Goal: Find specific page/section: Find specific page/section

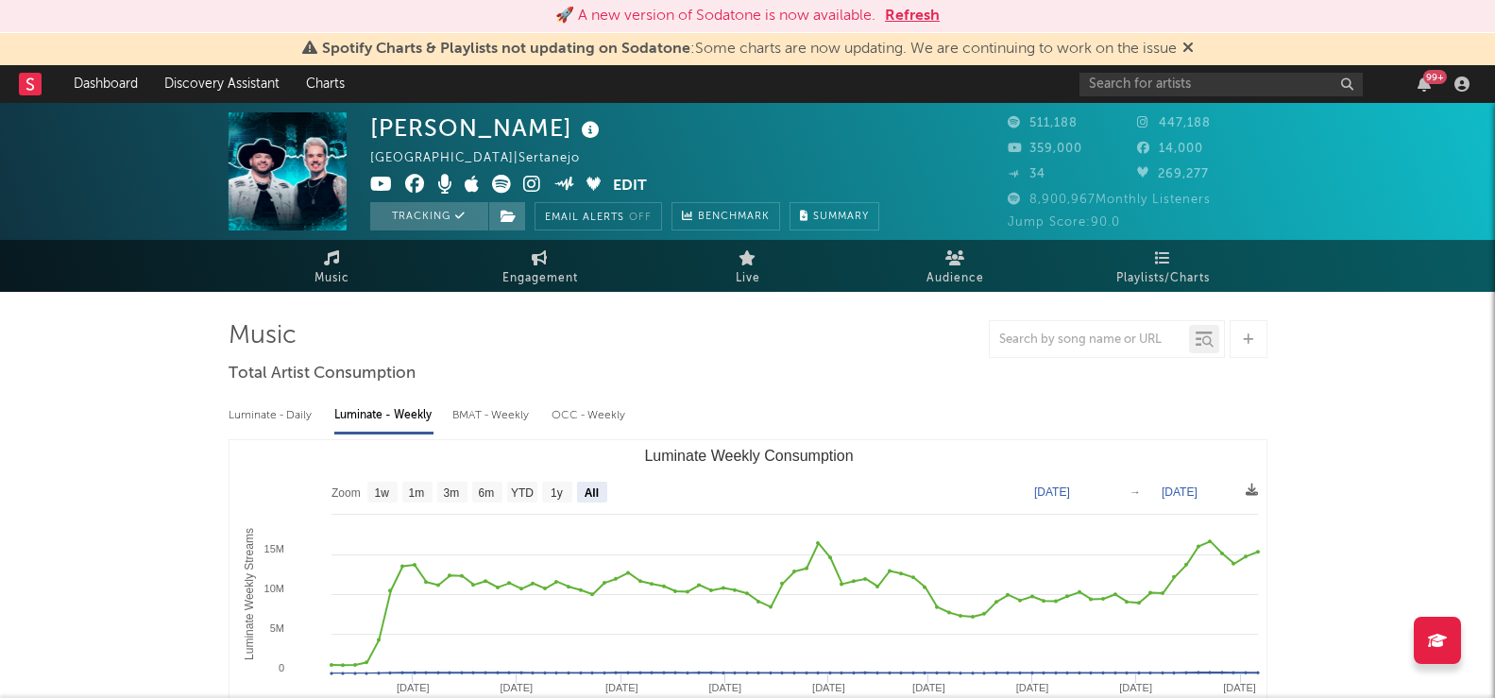
select select "All"
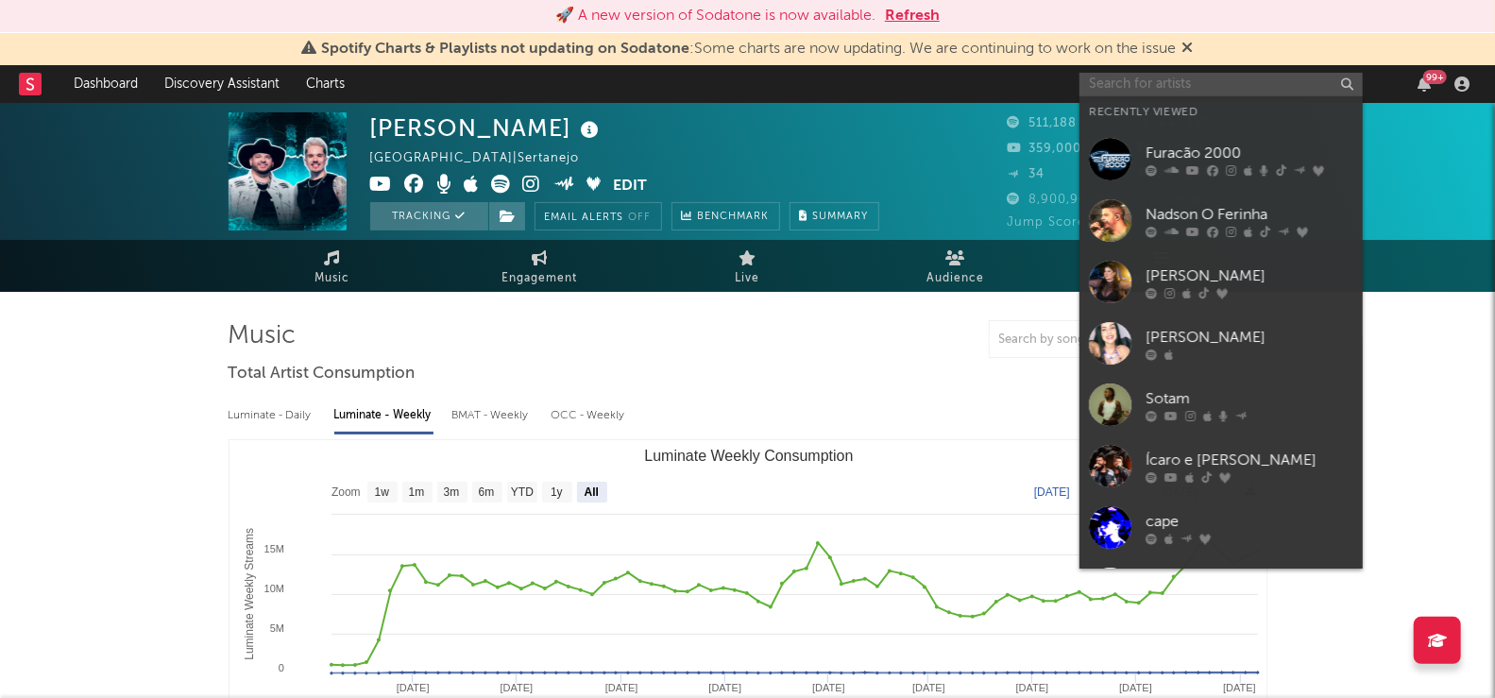
click at [1264, 77] on input "text" at bounding box center [1221, 85] width 283 height 24
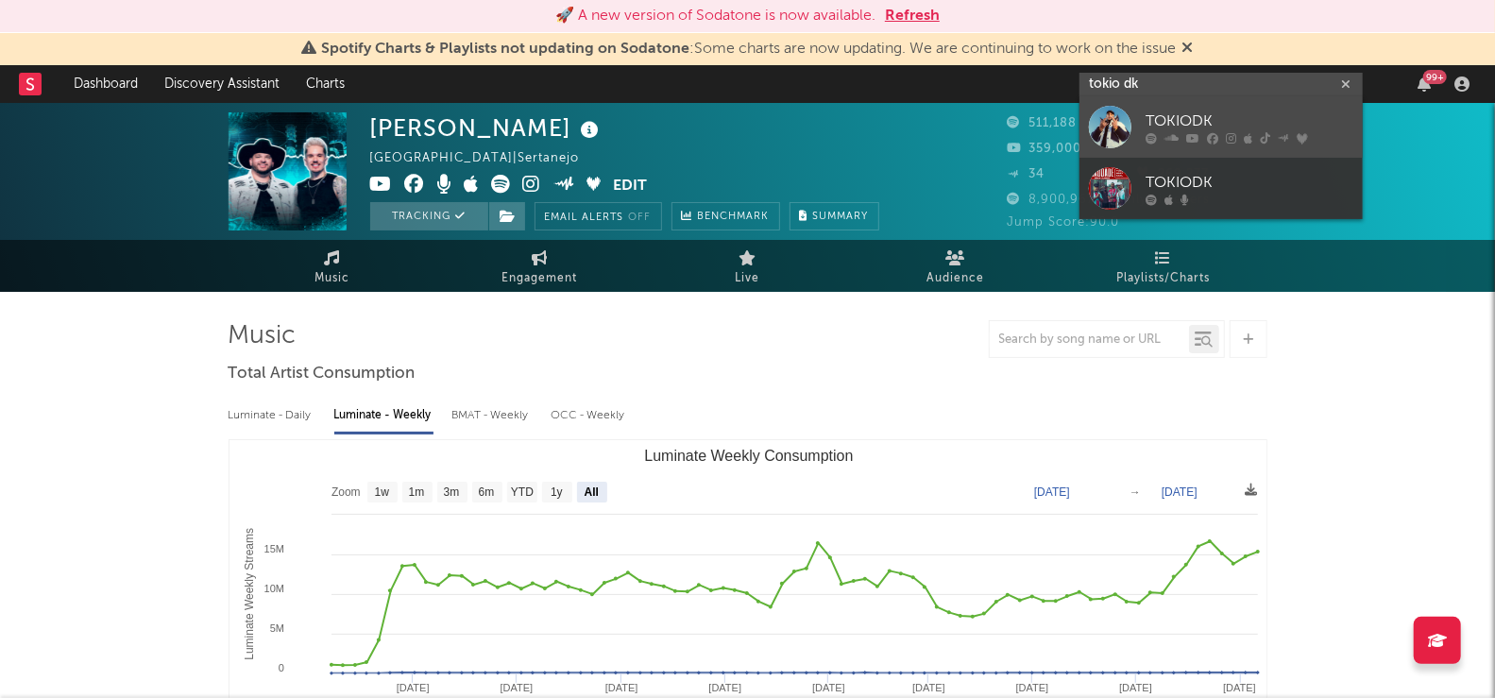
type input "tokio dk"
click at [1220, 117] on div "TOKIODK" at bounding box center [1250, 122] width 208 height 23
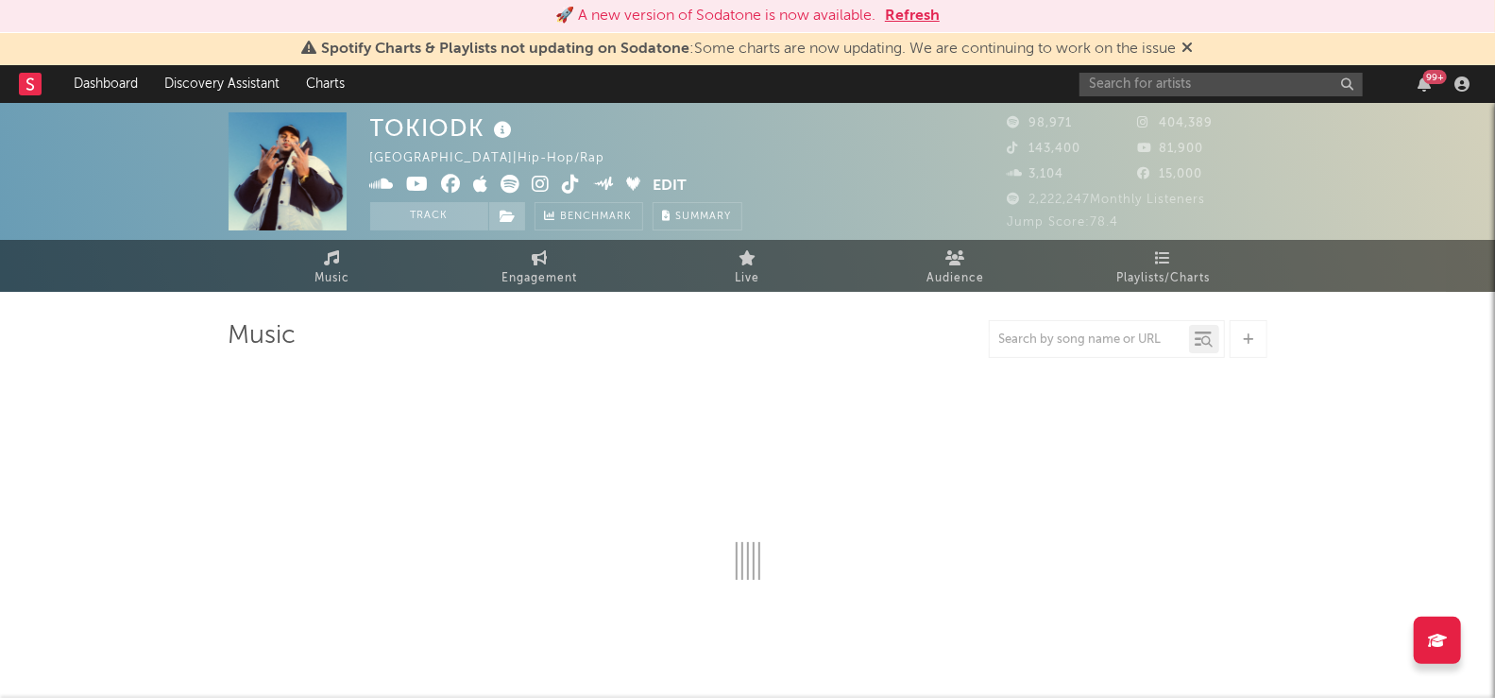
select select "6m"
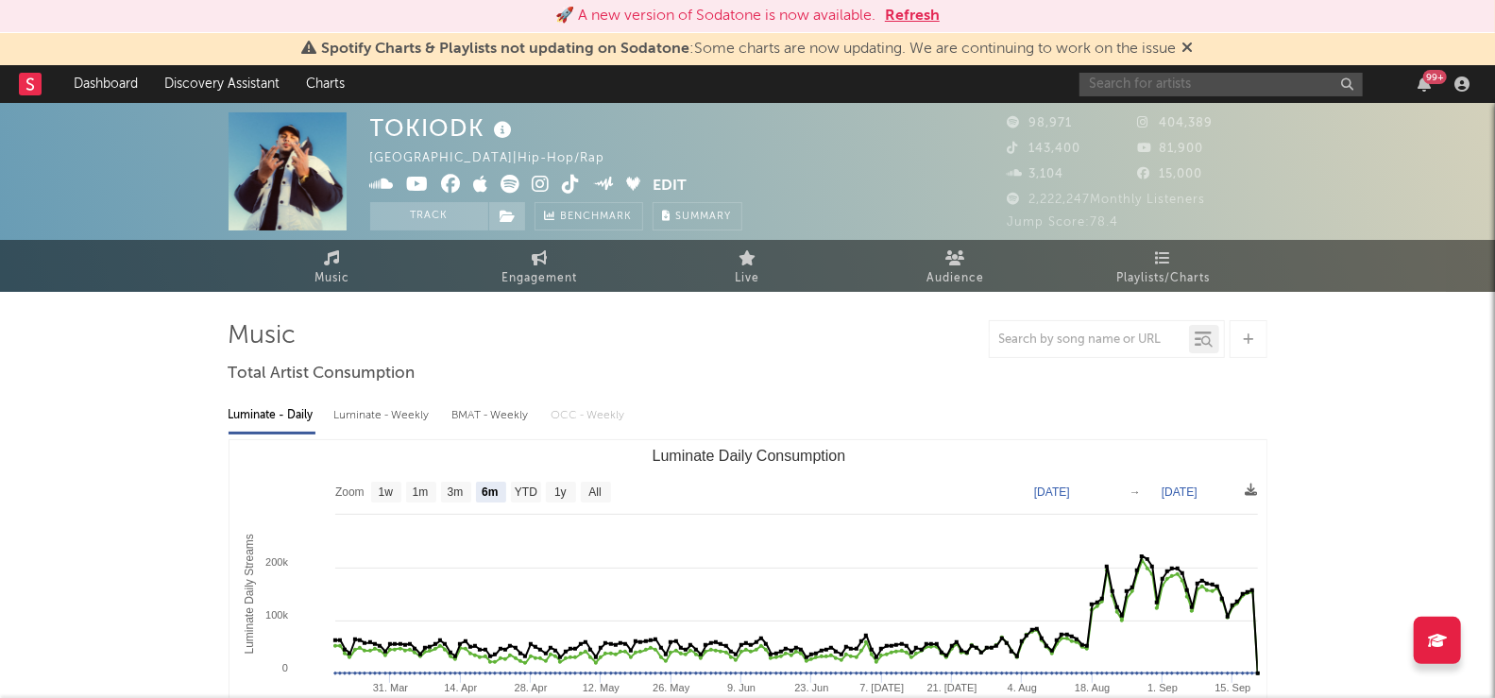
click at [1237, 83] on input "text" at bounding box center [1221, 85] width 283 height 24
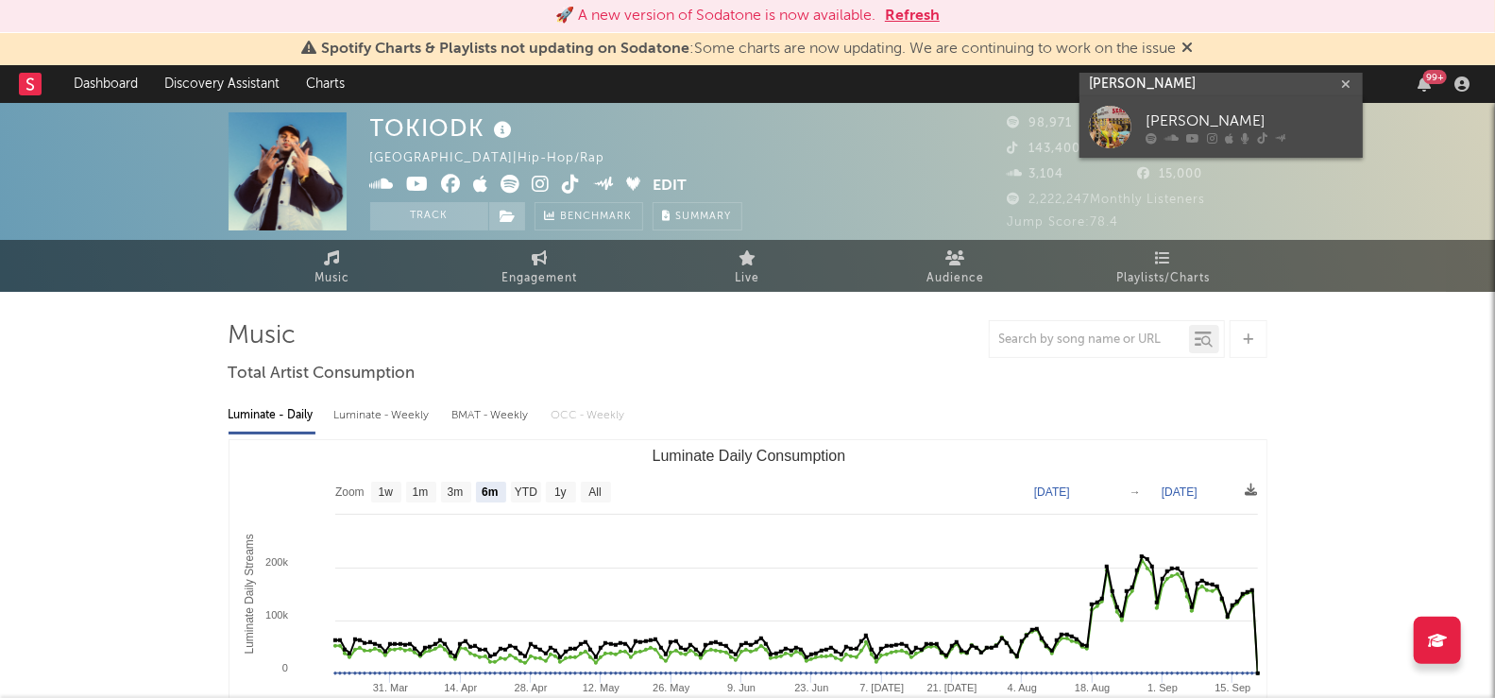
type input "[PERSON_NAME]"
click at [1262, 123] on div "[PERSON_NAME]" at bounding box center [1250, 122] width 208 height 23
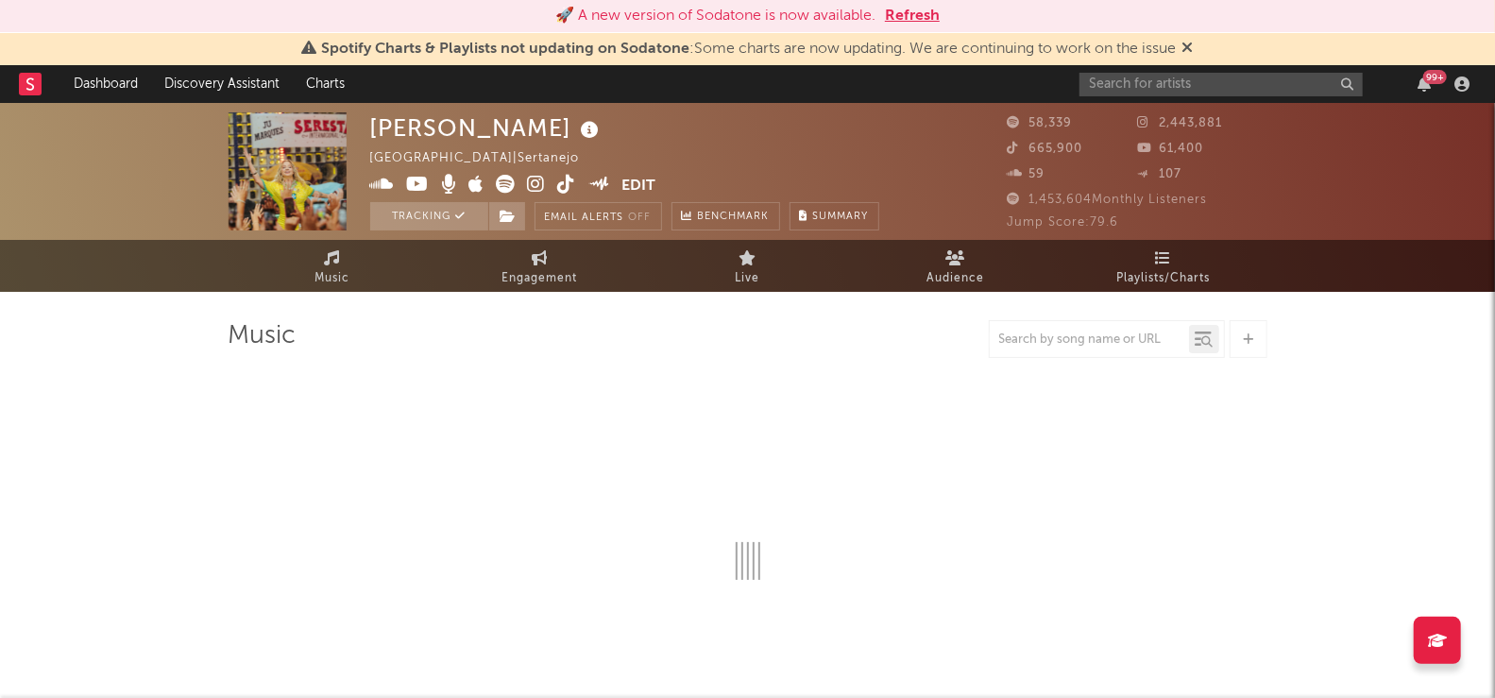
select select "6m"
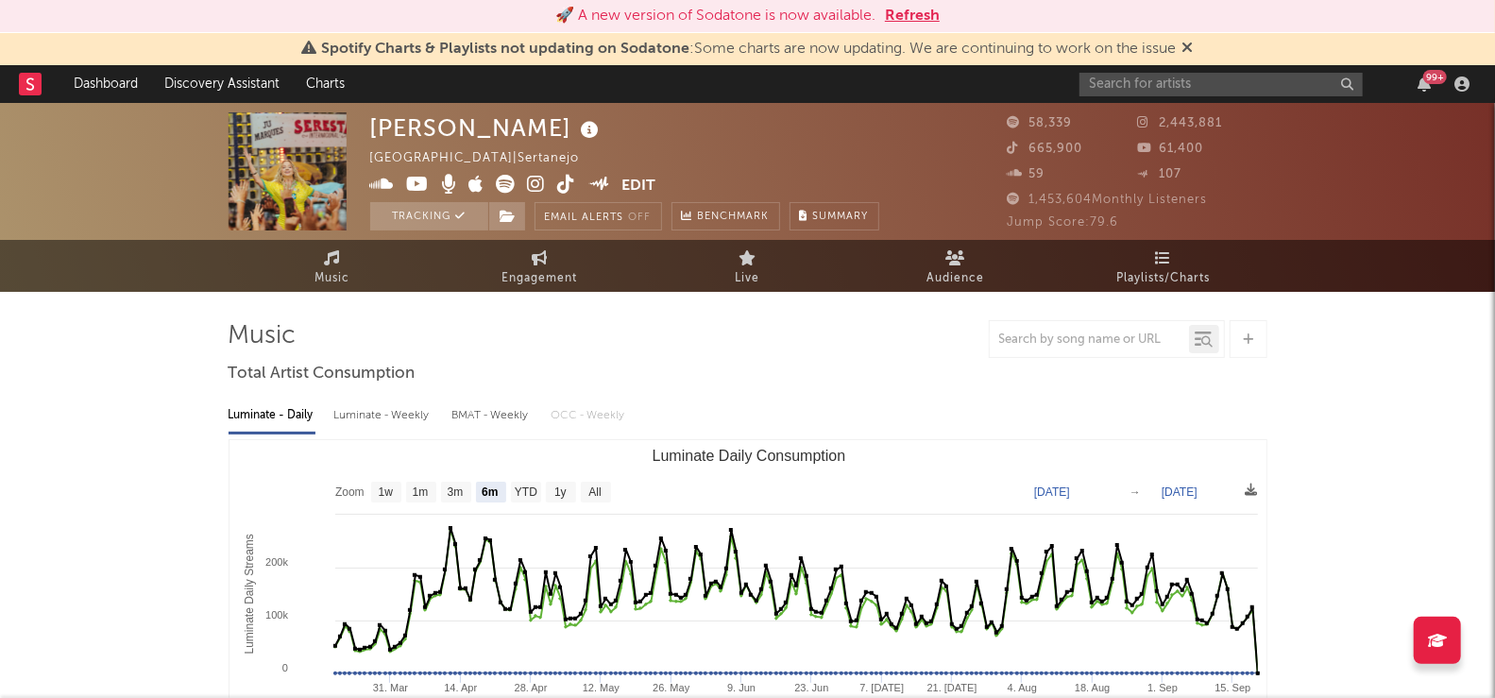
click at [357, 418] on div "Luminate - Weekly" at bounding box center [383, 416] width 99 height 32
select select "6m"
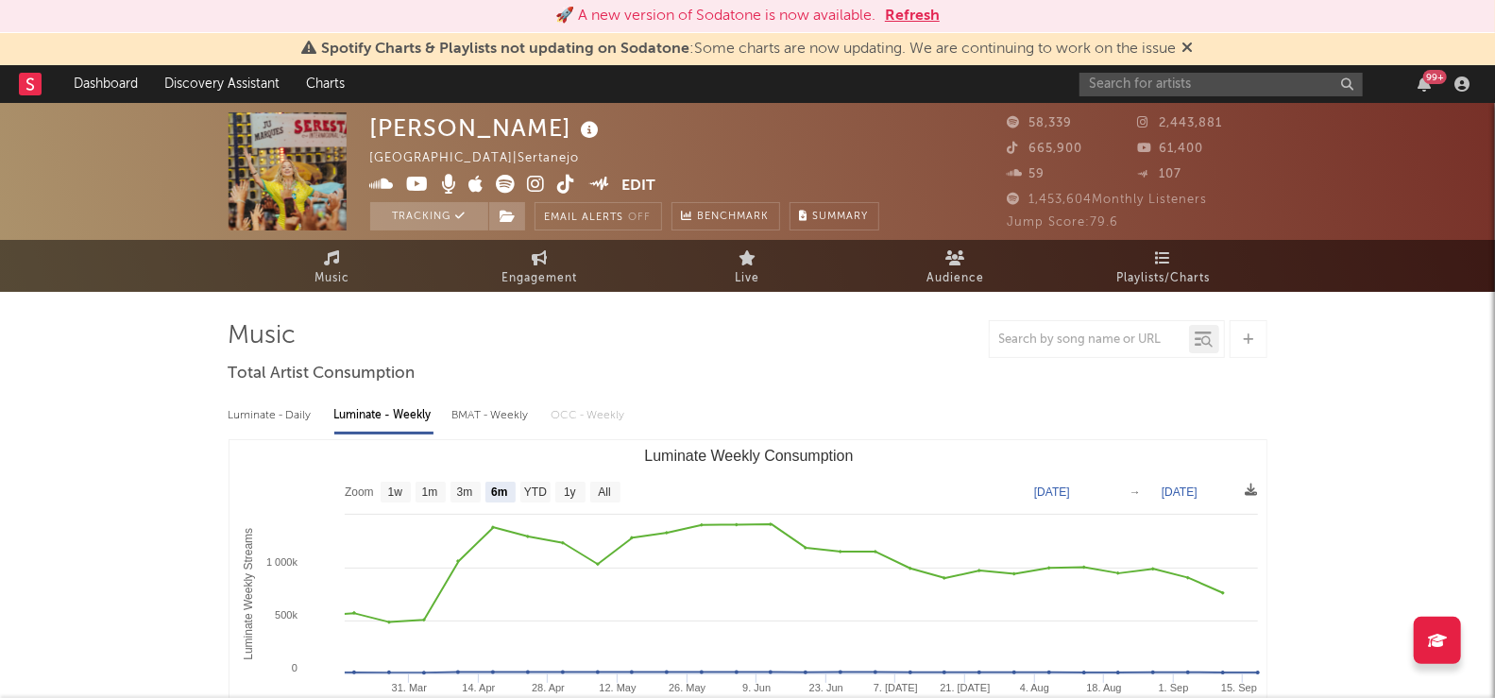
click at [871, 356] on div at bounding box center [748, 339] width 1039 height 38
